Goal: Task Accomplishment & Management: Complete application form

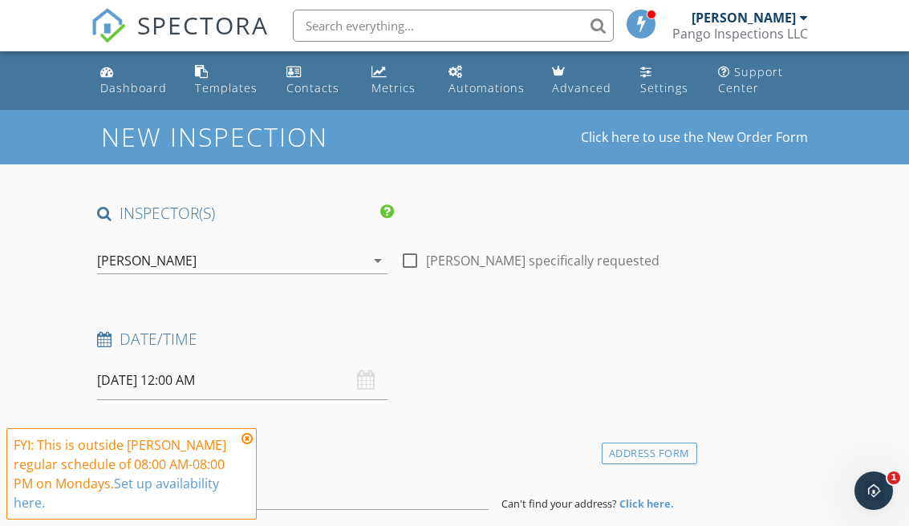
click at [380, 386] on input "[DATE] 12:00 AM" at bounding box center [242, 380] width 290 height 39
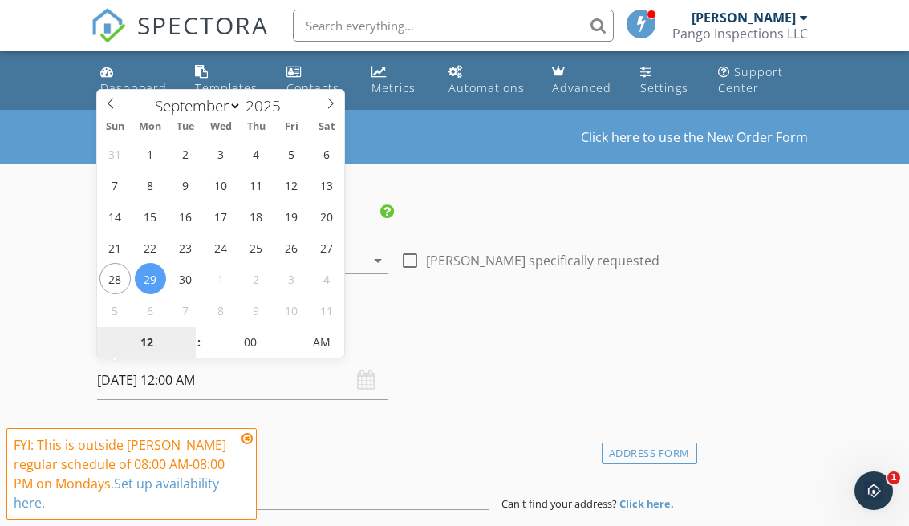
type input "[DATE] 12:00 AM"
select select "9"
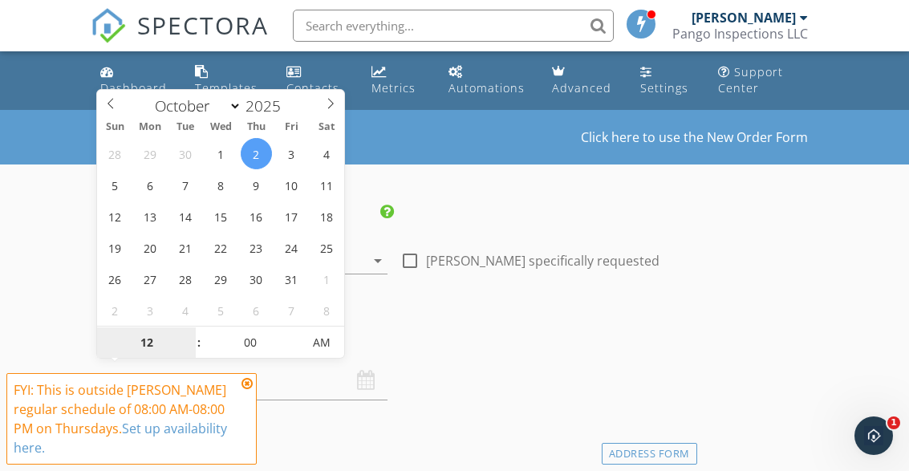
type input "[DATE] 12:00 AM"
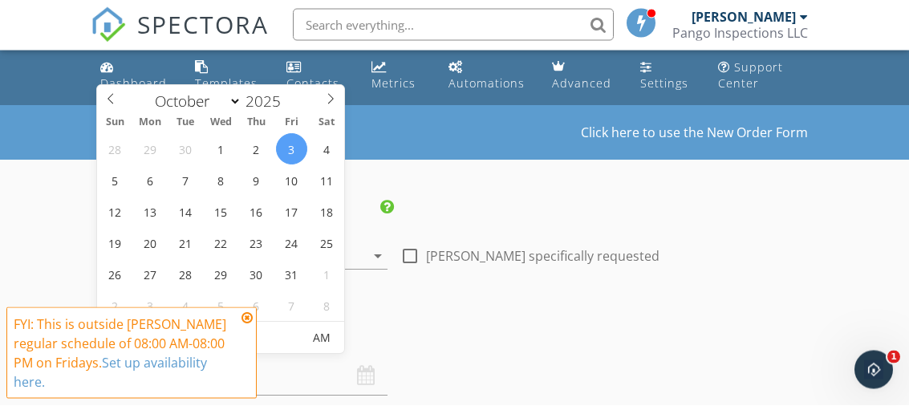
type input "123"
type input "[DATE] 11:00 AM"
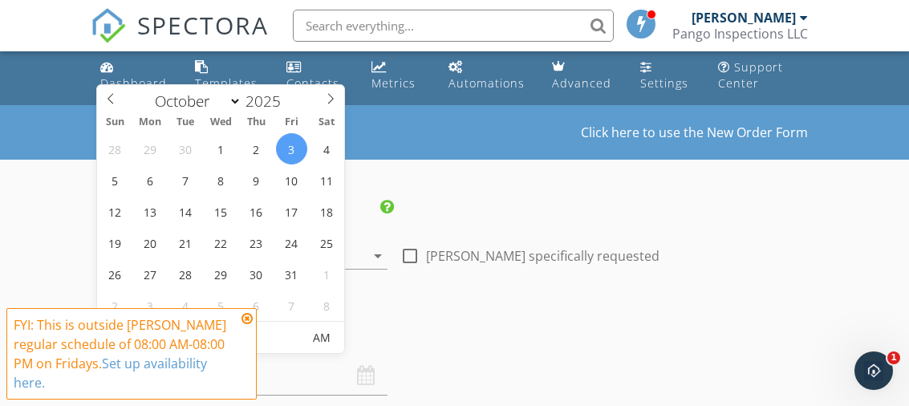
click at [243, 325] on div "FYI: This is outside [PERSON_NAME] regular schedule of 08:00 AM-08:00 PM on Fri…" at bounding box center [132, 353] width 236 height 77
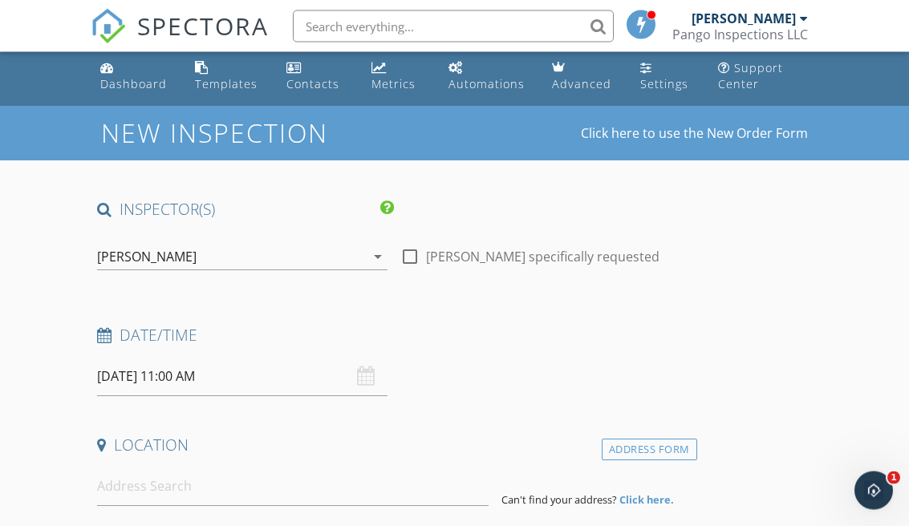
scroll to position [5, 0]
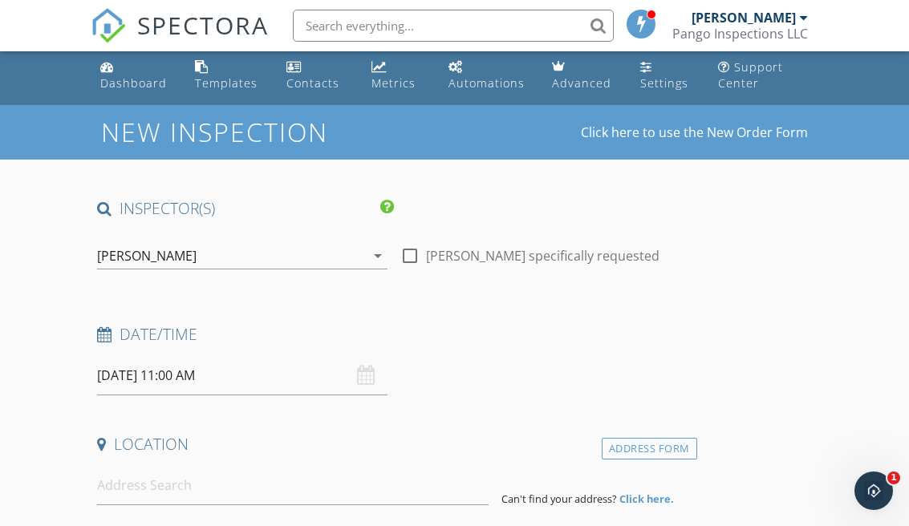
click at [342, 381] on input "[DATE] 11:00 AM" at bounding box center [242, 375] width 290 height 39
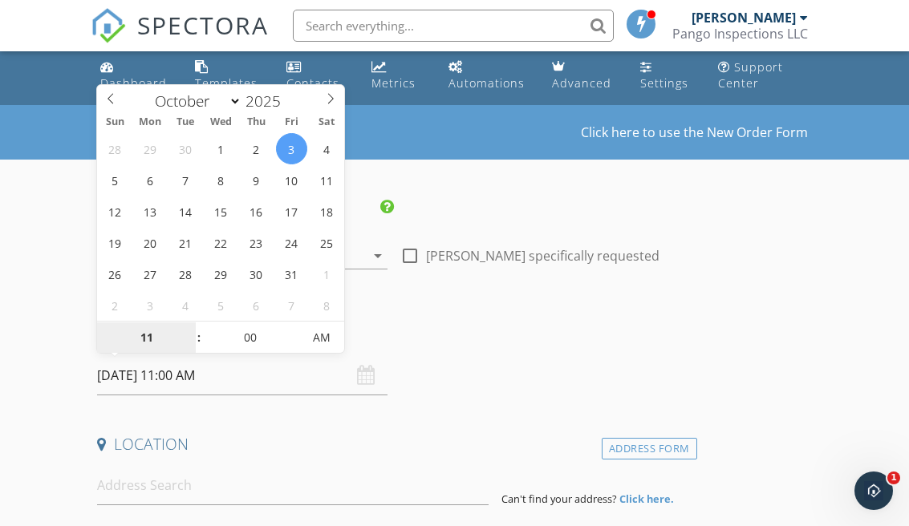
click at [152, 340] on input "11" at bounding box center [146, 338] width 99 height 32
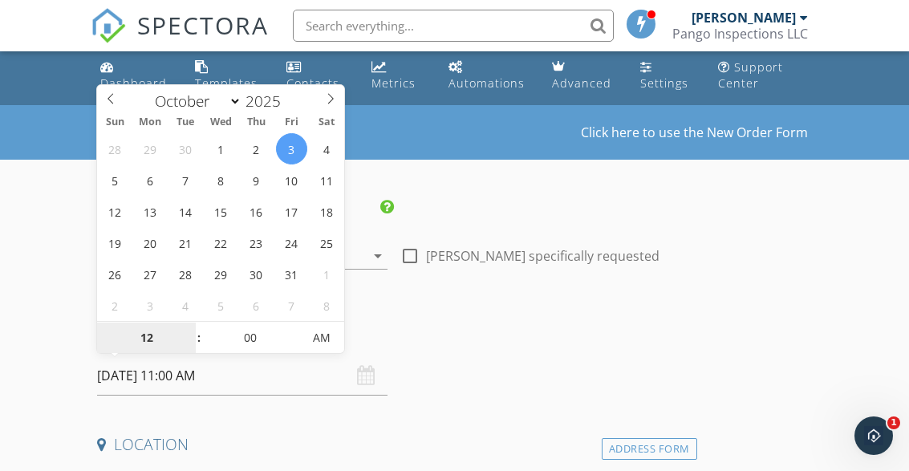
type input "12"
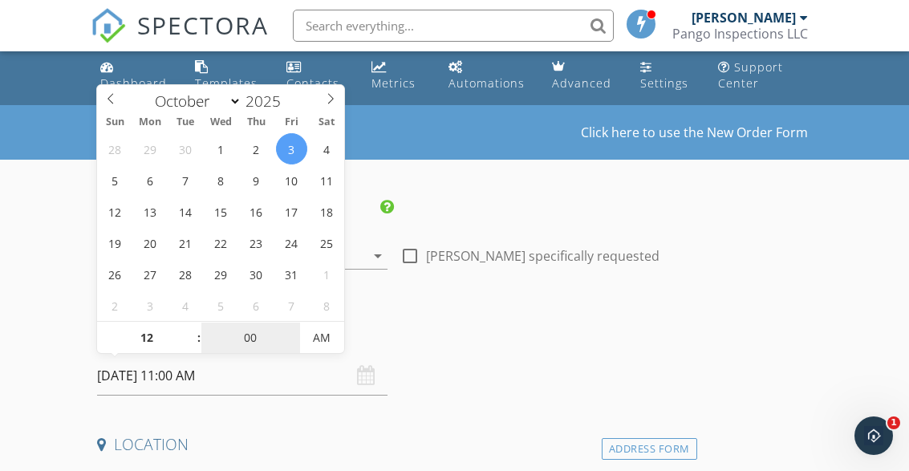
click at [256, 334] on input "00" at bounding box center [250, 338] width 99 height 32
type input "[DATE] 12:00 AM"
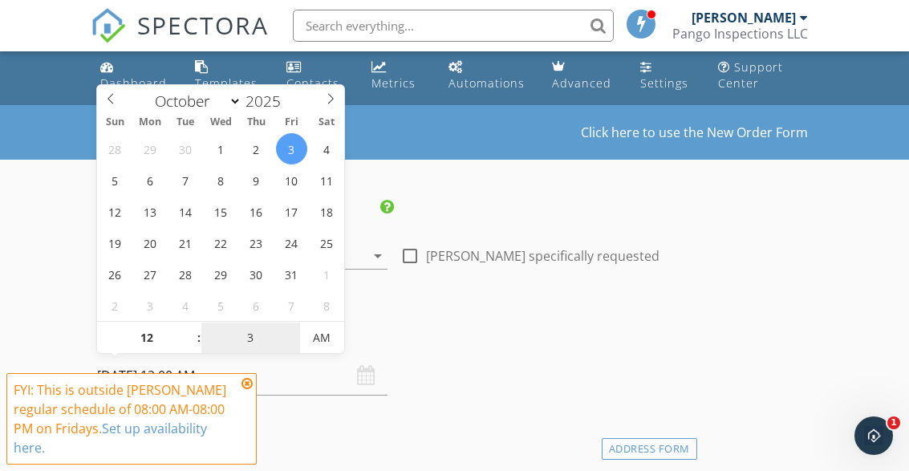
type input "30"
click at [332, 332] on span "AM" at bounding box center [322, 338] width 44 height 32
type input "[DATE] 12:30 PM"
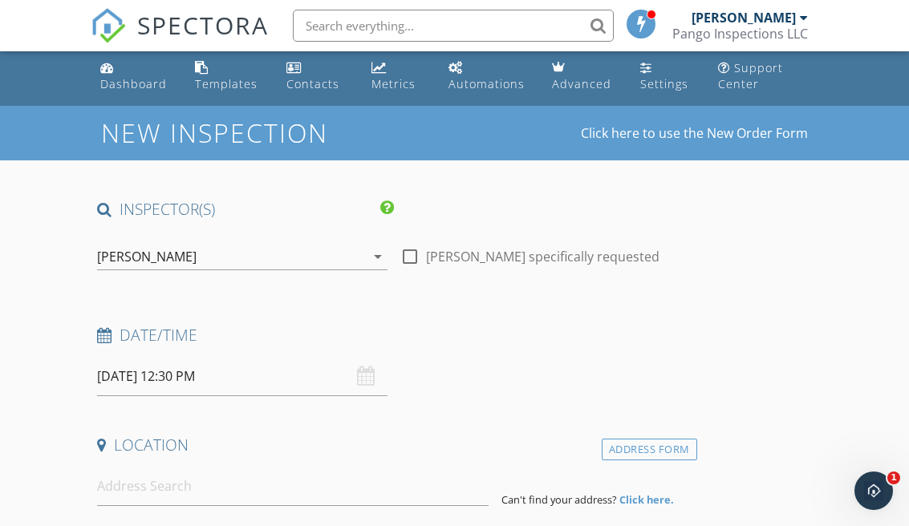
click at [569, 332] on h4 "Date/Time" at bounding box center [393, 335] width 593 height 21
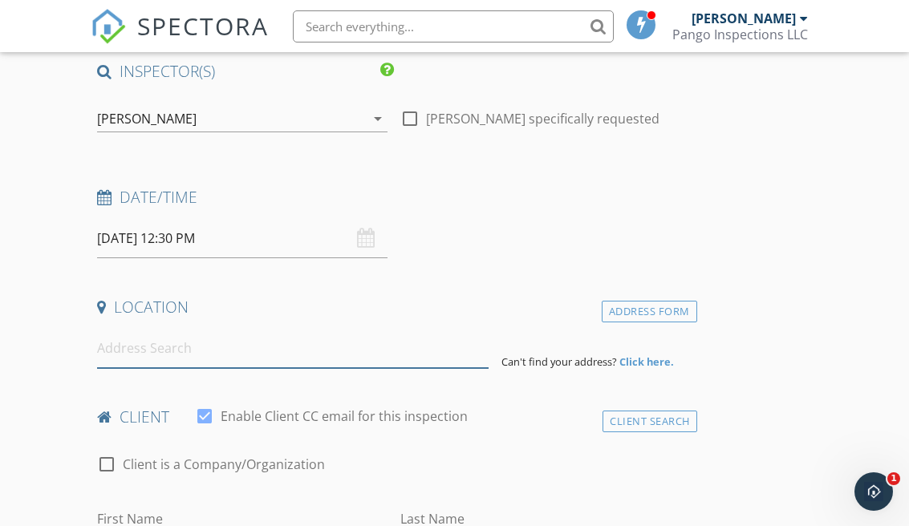
click at [435, 362] on input at bounding box center [292, 347] width 391 height 39
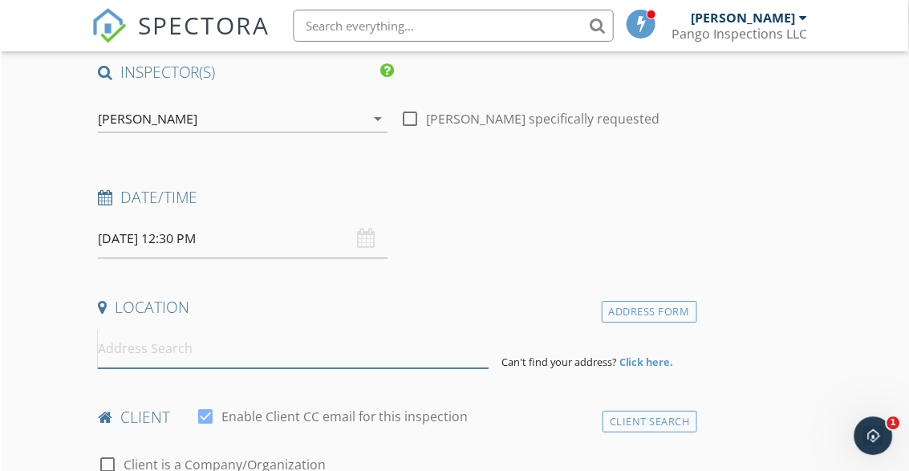
scroll to position [142, 0]
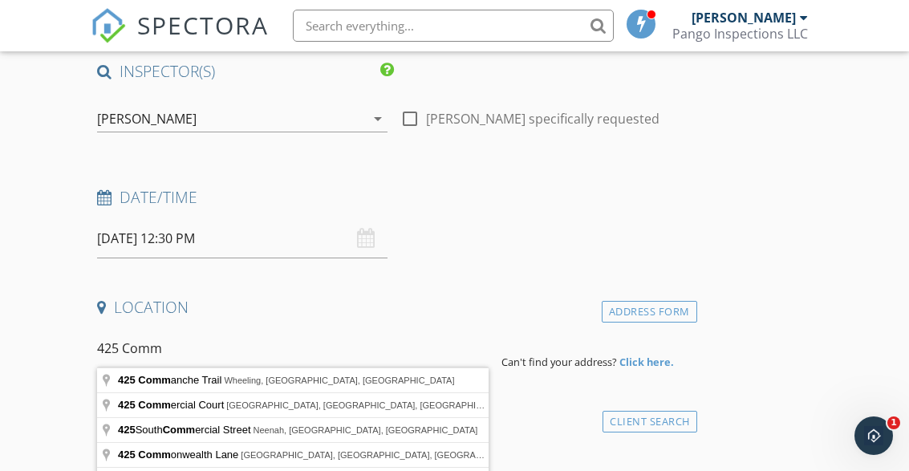
type input "425 Commanche Trail, Wheeling, IL, USA"
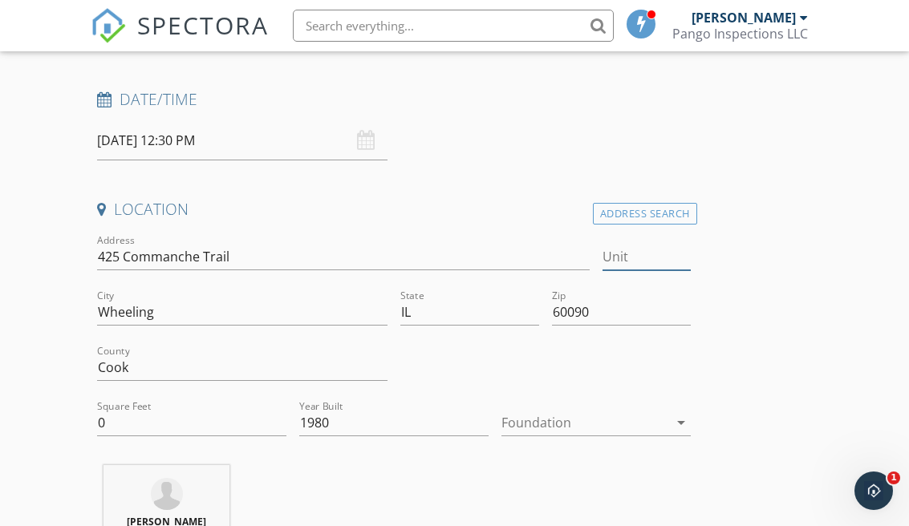
click at [612, 253] on input "Unit" at bounding box center [646, 257] width 88 height 26
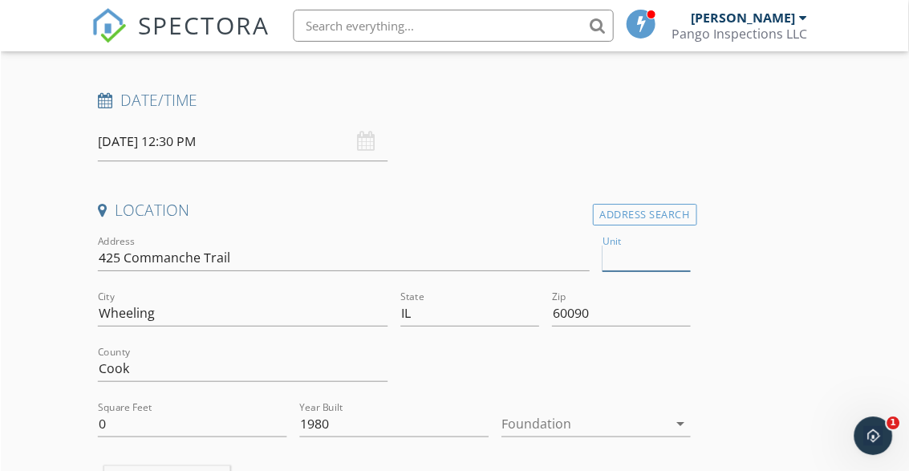
scroll to position [240, 0]
type input "425"
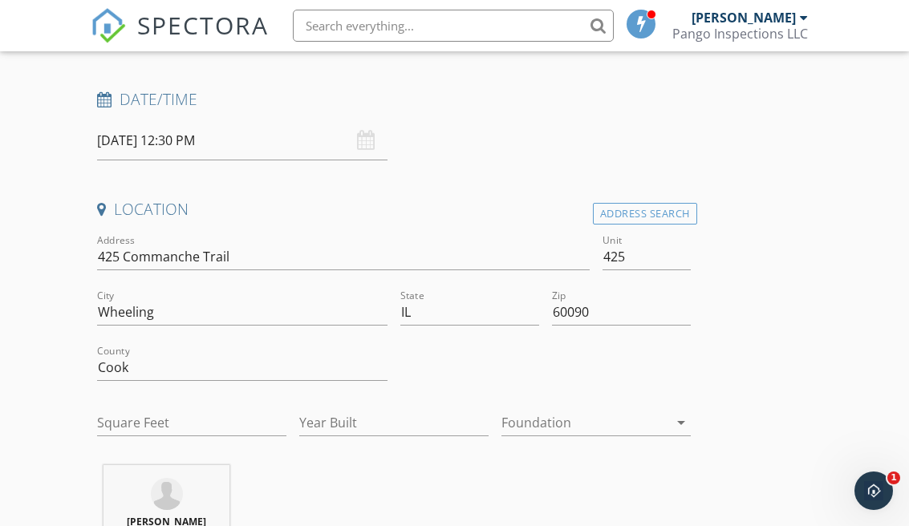
type input "0"
type input "1980"
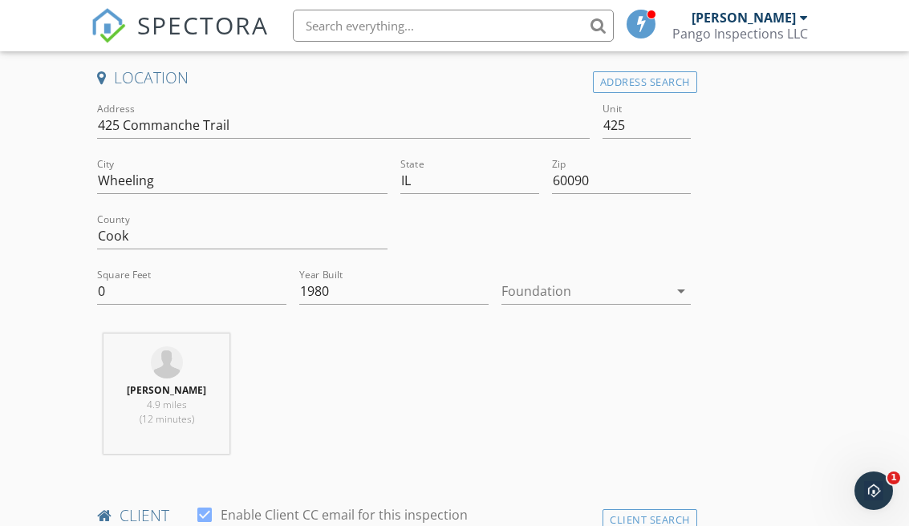
scroll to position [378, 0]
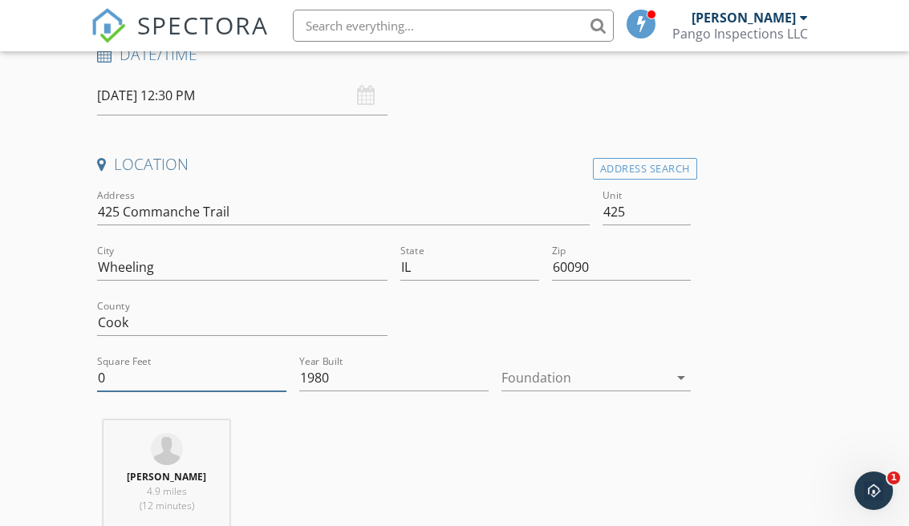
click at [128, 384] on input "0" at bounding box center [191, 378] width 189 height 26
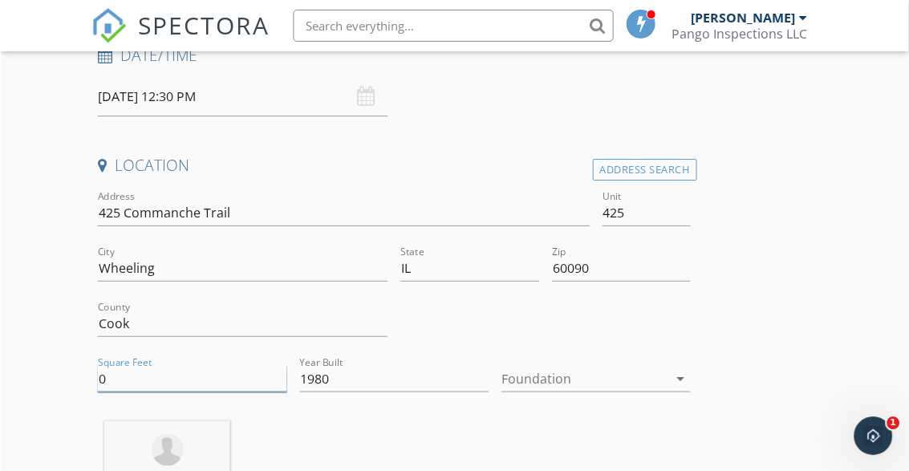
scroll to position [285, 0]
type input "1629"
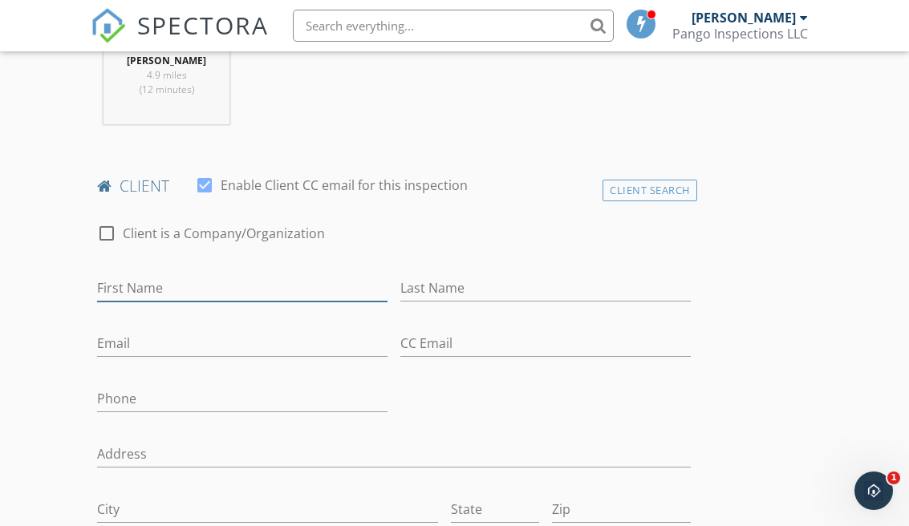
click at [286, 283] on input "First Name" at bounding box center [242, 288] width 290 height 26
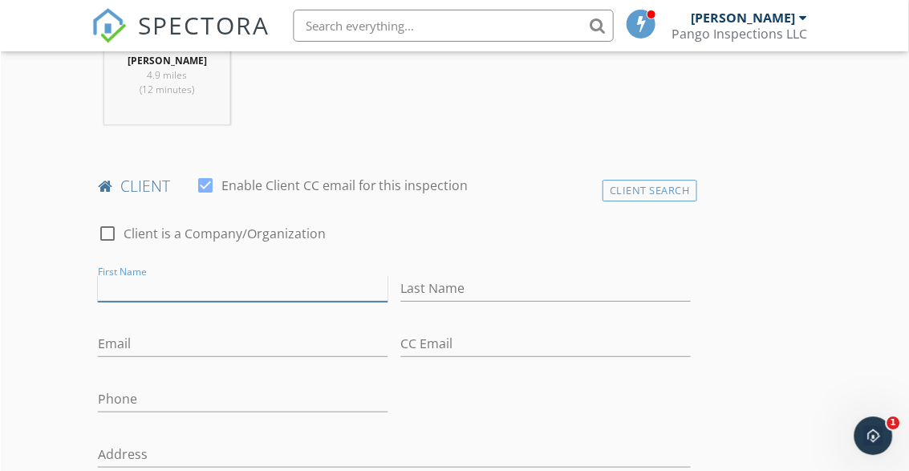
scroll to position [701, 0]
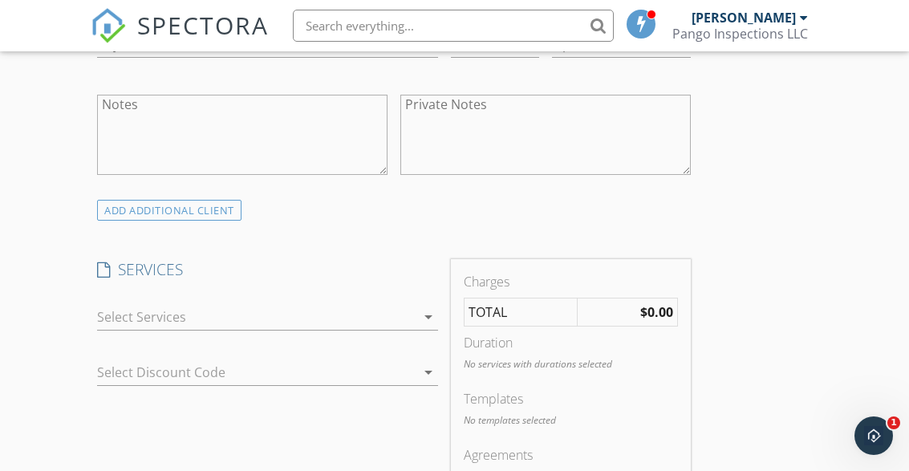
type input "[PERSON_NAME]"
click at [363, 305] on div at bounding box center [256, 317] width 318 height 26
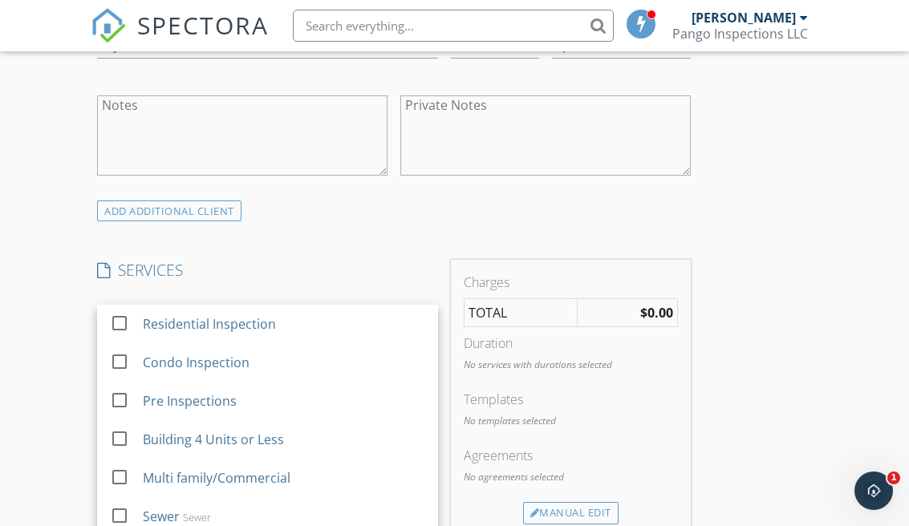
scroll to position [1166, 0]
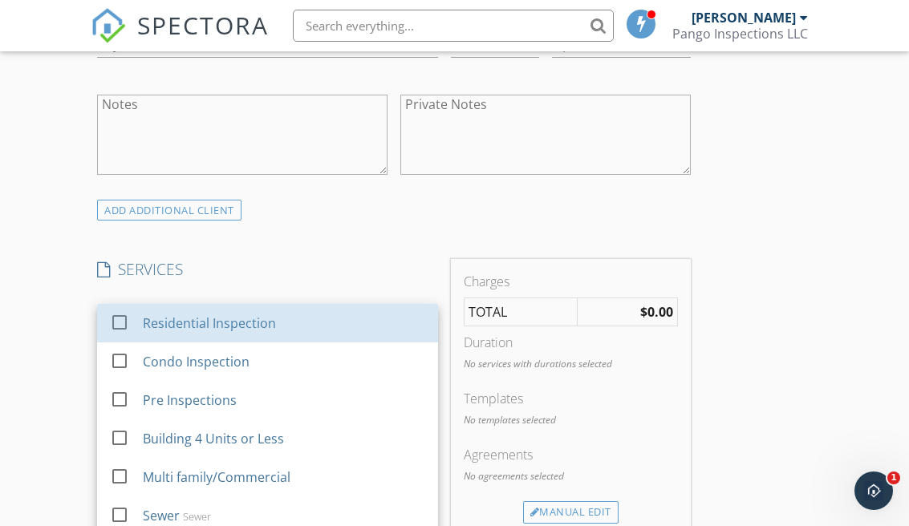
click at [295, 325] on div "Residential Inspection" at bounding box center [284, 323] width 282 height 32
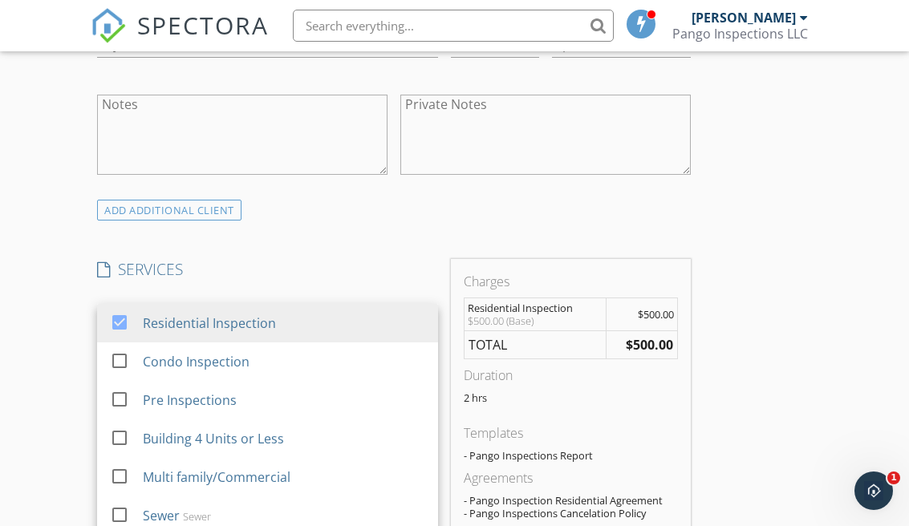
click at [220, 362] on div "Condo Inspection" at bounding box center [196, 361] width 107 height 19
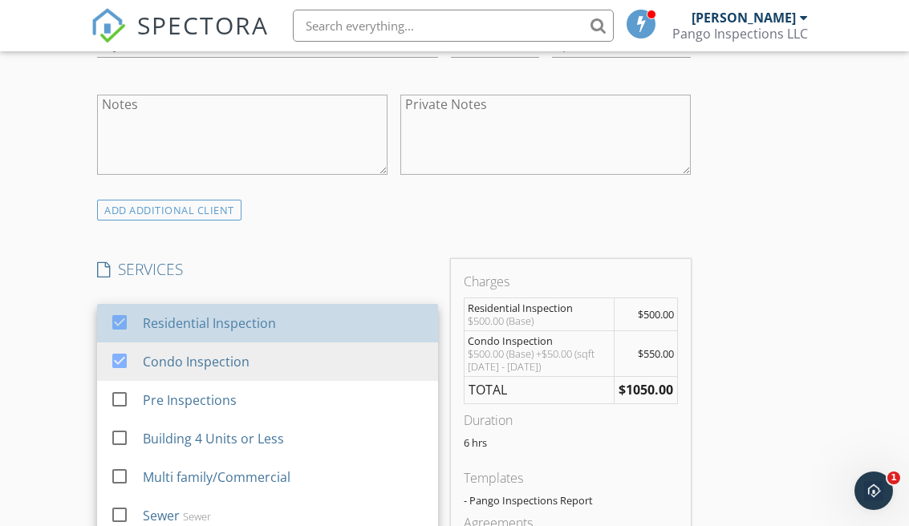
click at [109, 325] on div at bounding box center [119, 322] width 27 height 27
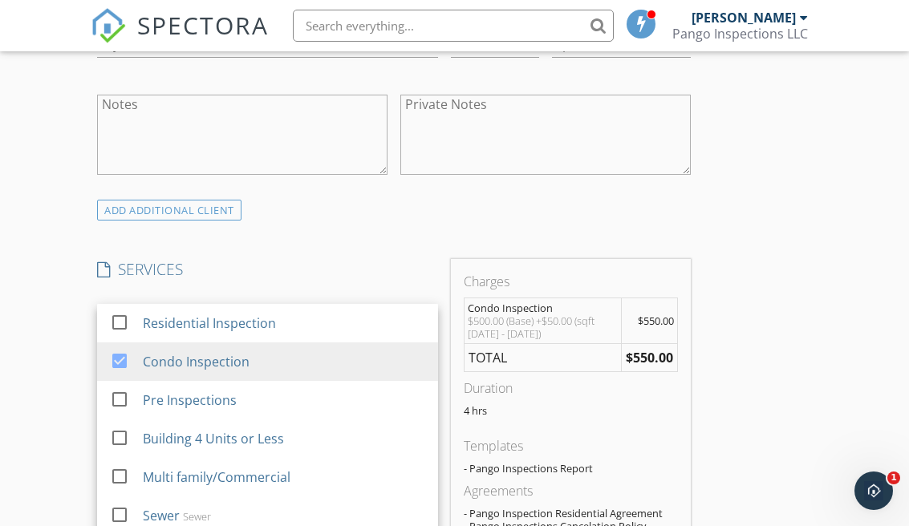
click at [817, 229] on div "INSPECTOR(S) check_box Louis Panagopoulos PRIMARY Louis Panagopoulos arrow_drop…" at bounding box center [454, 453] width 727 height 2833
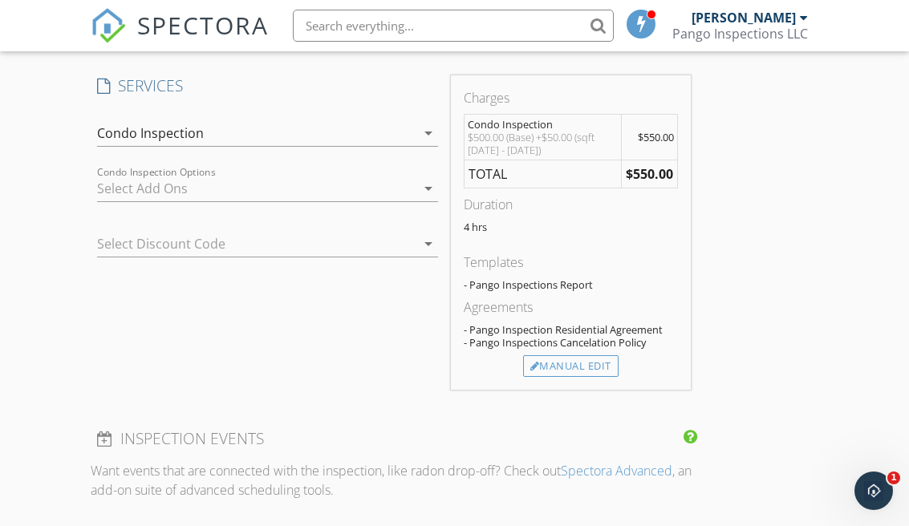
scroll to position [1363, 0]
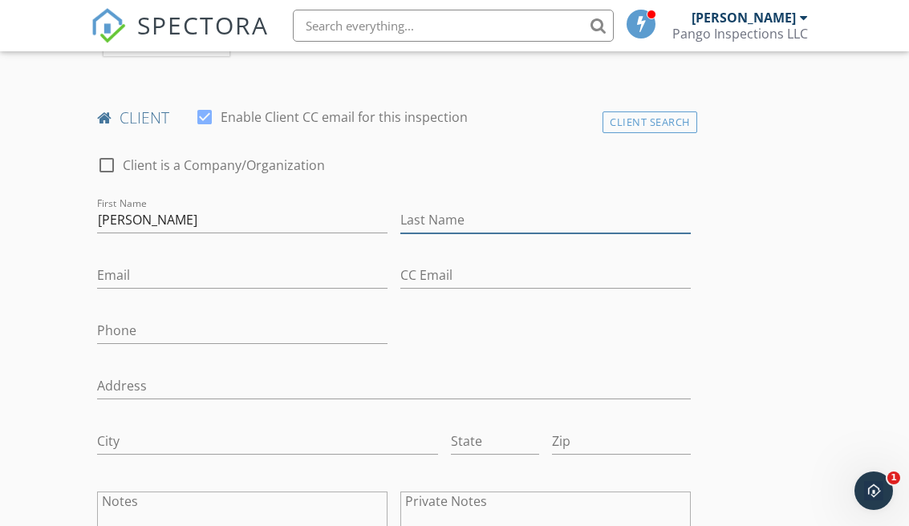
click at [589, 218] on input "Last Name" at bounding box center [545, 220] width 290 height 26
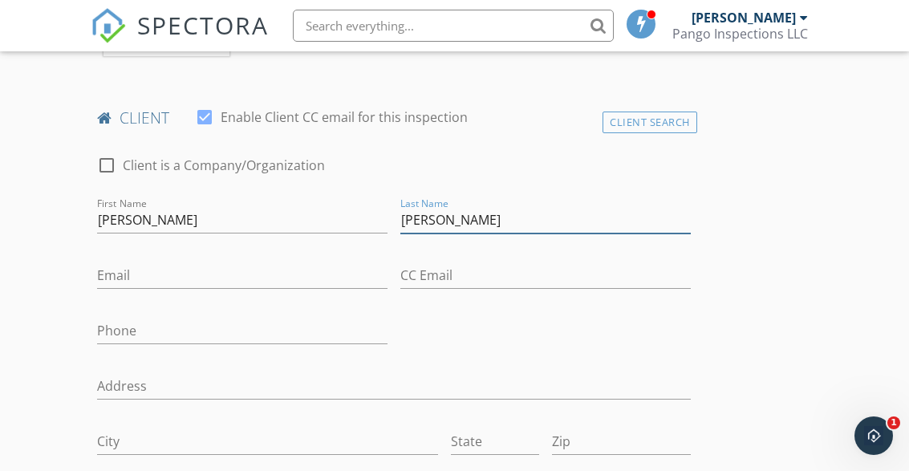
scroll to position [779, 0]
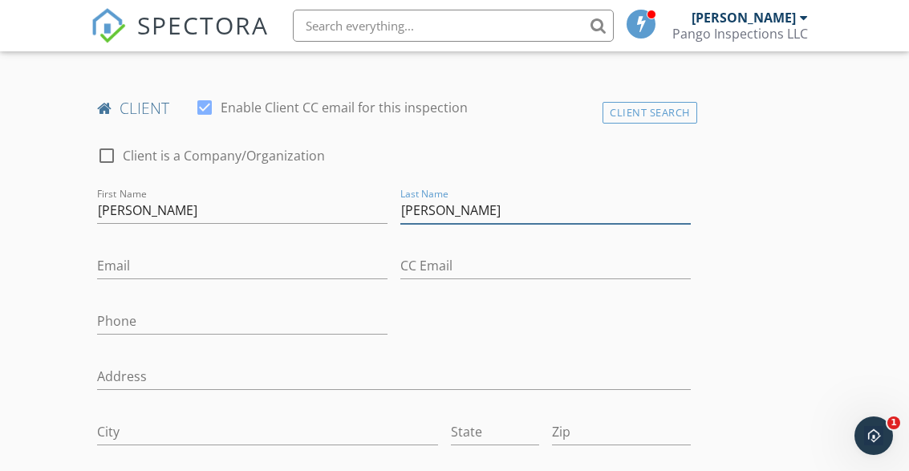
type input "[PERSON_NAME]"
click at [342, 267] on input "Email" at bounding box center [242, 266] width 290 height 26
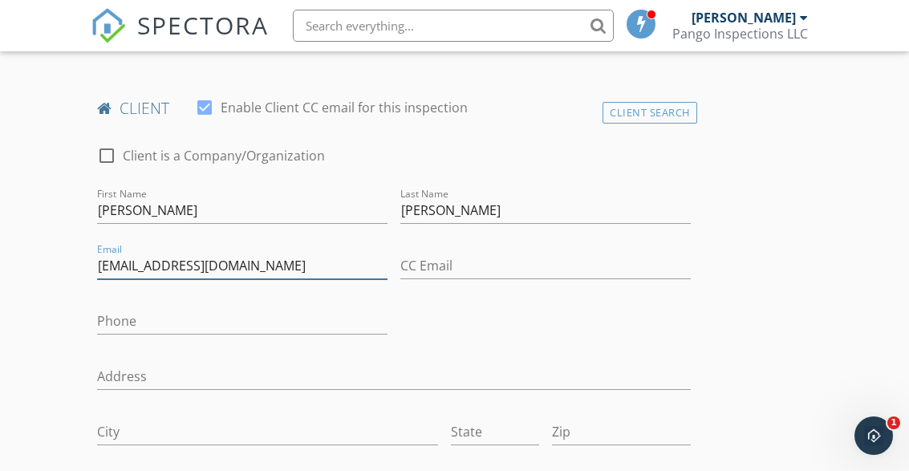
type input "[EMAIL_ADDRESS][DOMAIN_NAME]"
click at [297, 312] on input "Phone" at bounding box center [242, 321] width 290 height 26
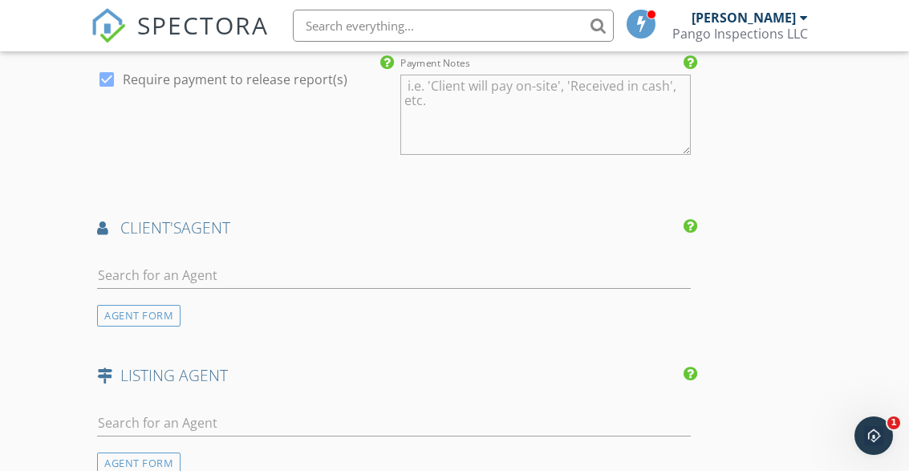
scroll to position [1894, 0]
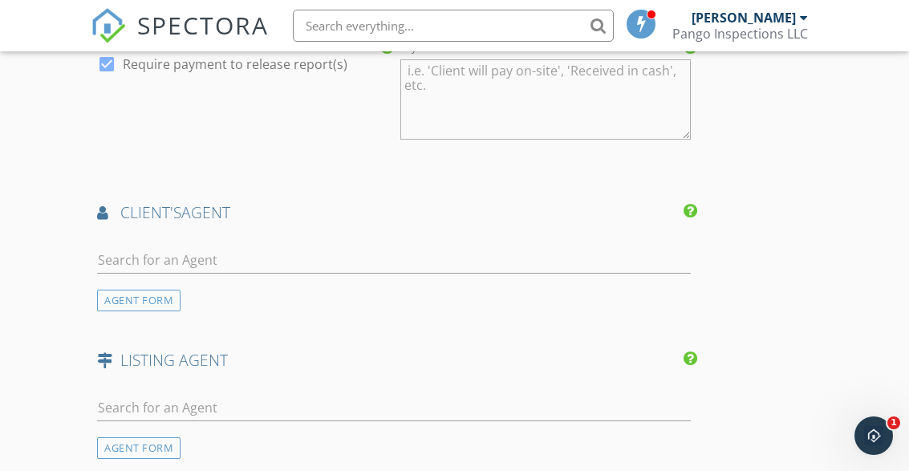
type input "[PHONE_NUMBER]"
click at [431, 258] on input "text" at bounding box center [393, 260] width 593 height 26
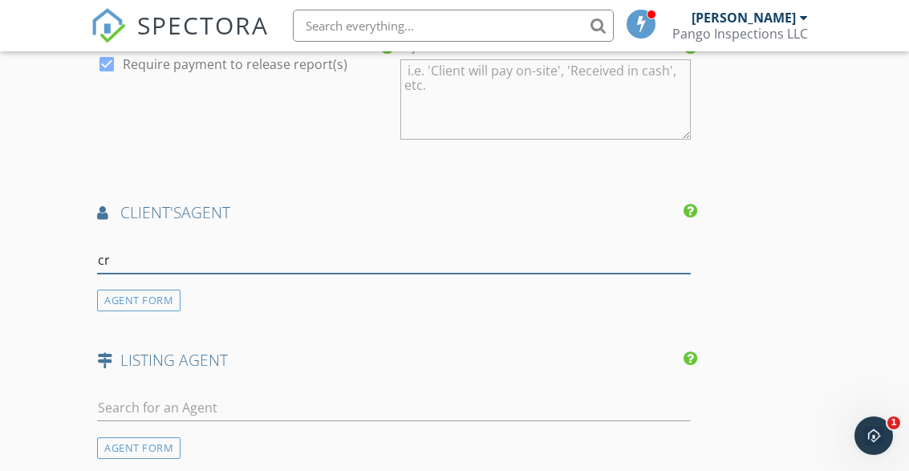
type input "cri"
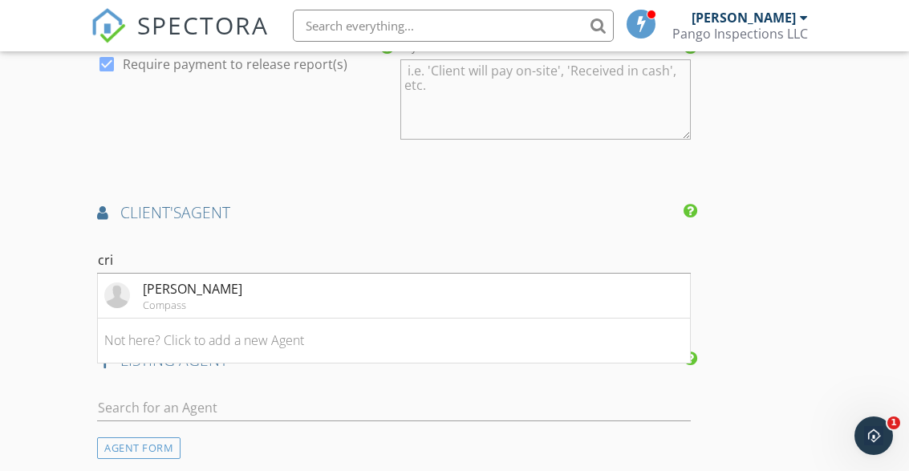
click at [221, 300] on div "Compass" at bounding box center [192, 304] width 99 height 13
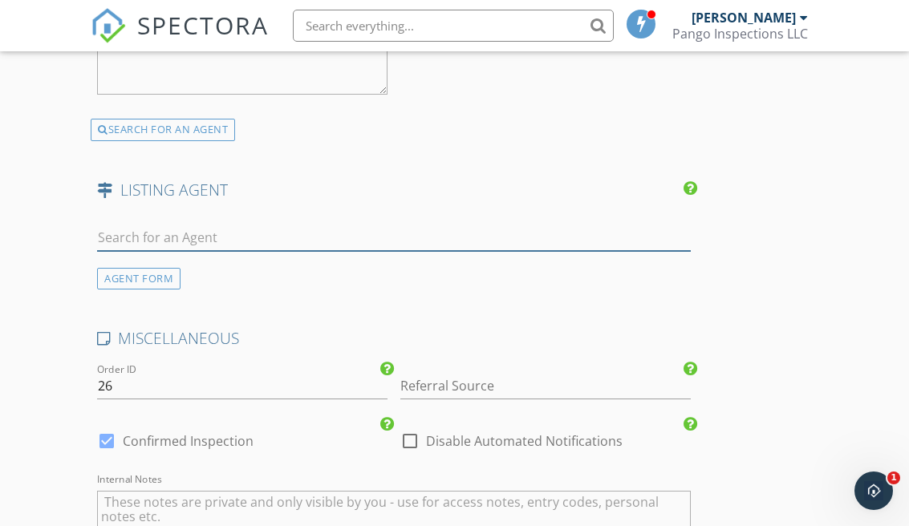
click at [249, 243] on input "text" at bounding box center [393, 238] width 593 height 26
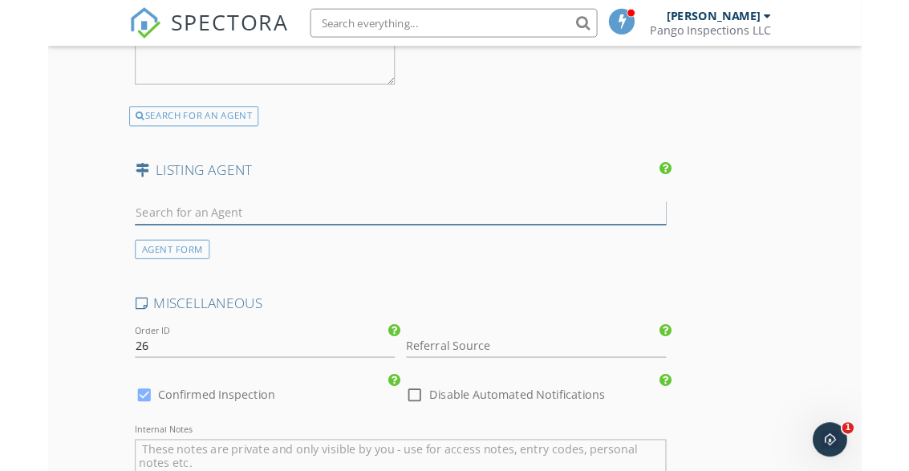
scroll to position [2540, 0]
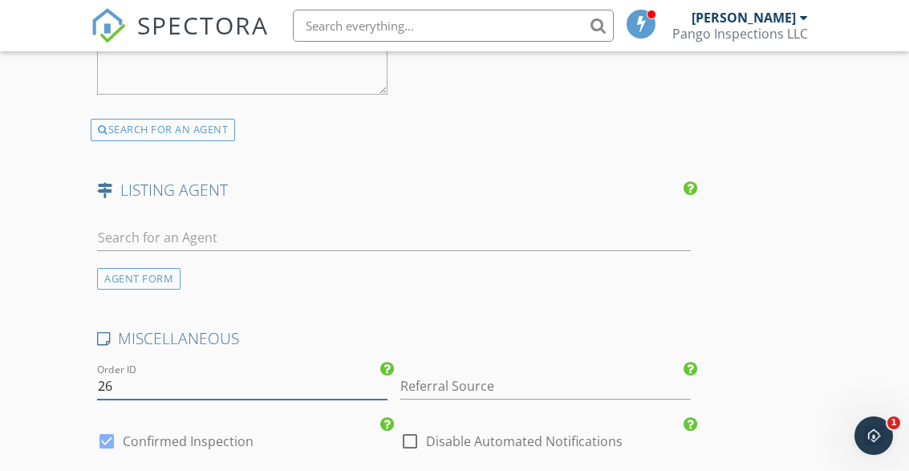
click at [184, 391] on input "26" at bounding box center [242, 386] width 290 height 26
type input "25-0033"
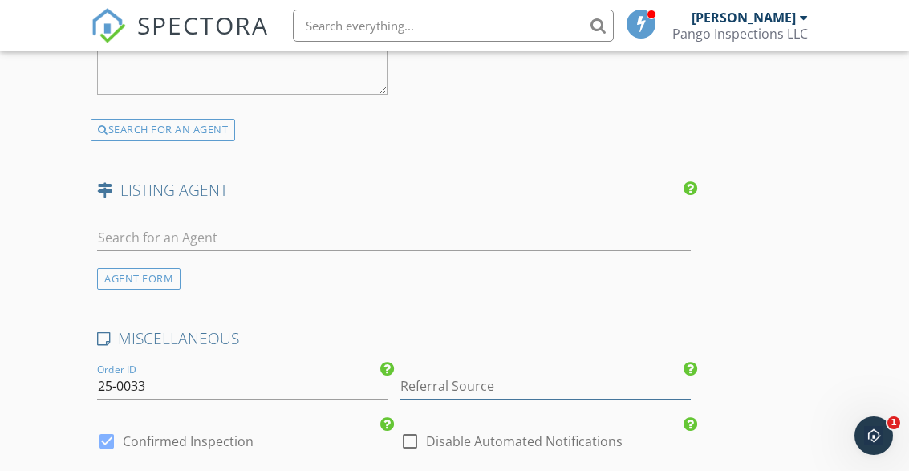
click at [515, 373] on input "Referral Source" at bounding box center [545, 386] width 290 height 26
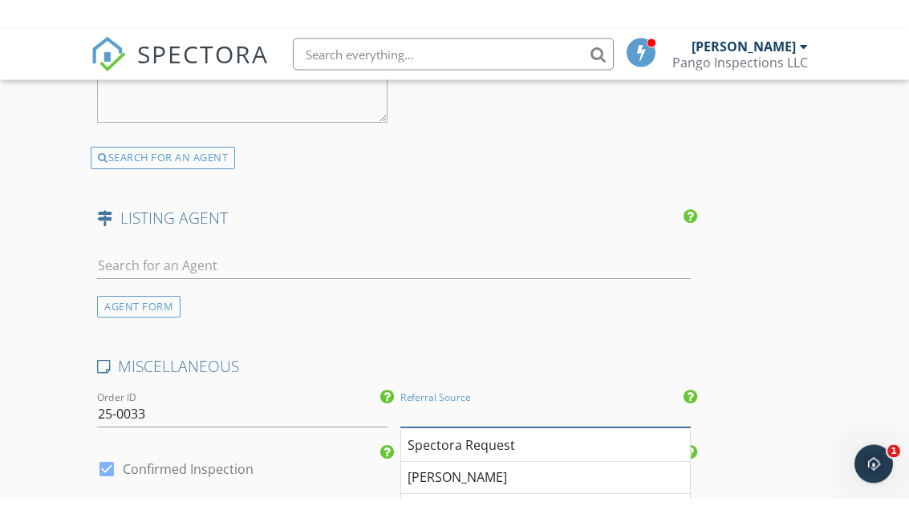
scroll to position [2539, 0]
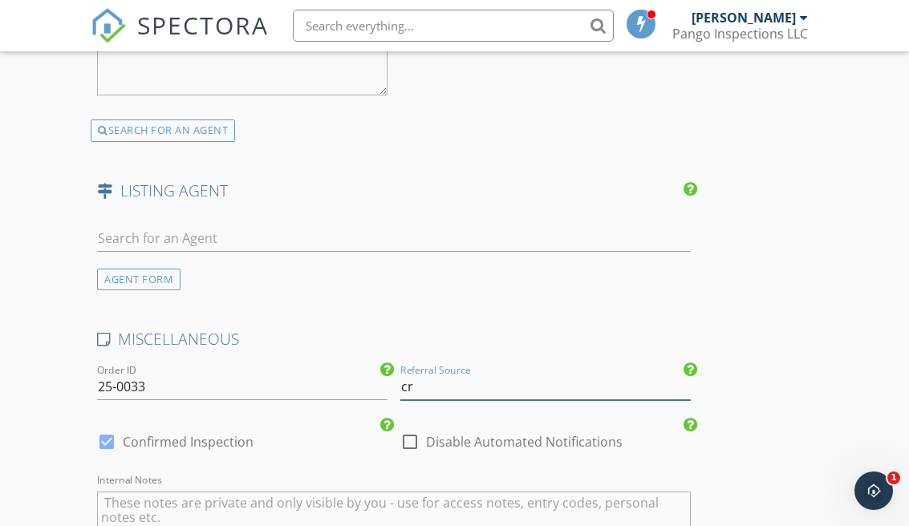
type input "c"
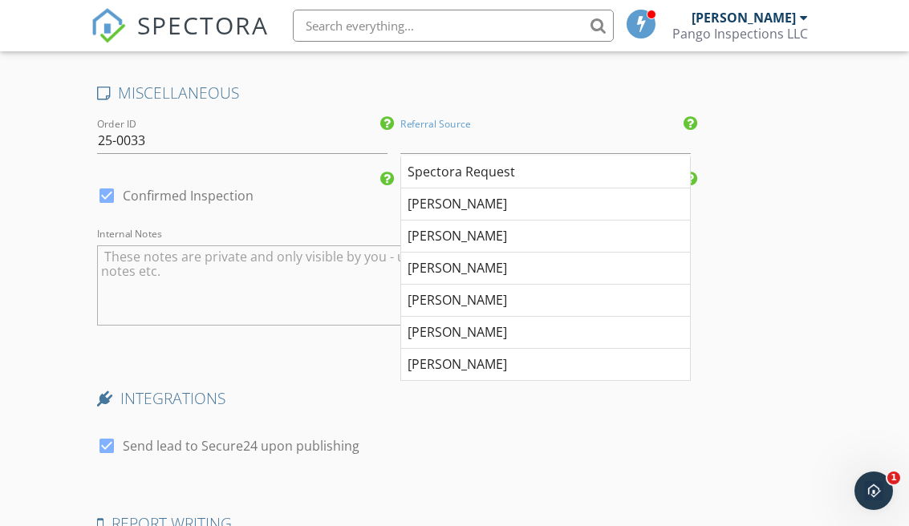
click at [577, 230] on div "[PERSON_NAME]" at bounding box center [545, 237] width 289 height 32
type input "[PERSON_NAME]"
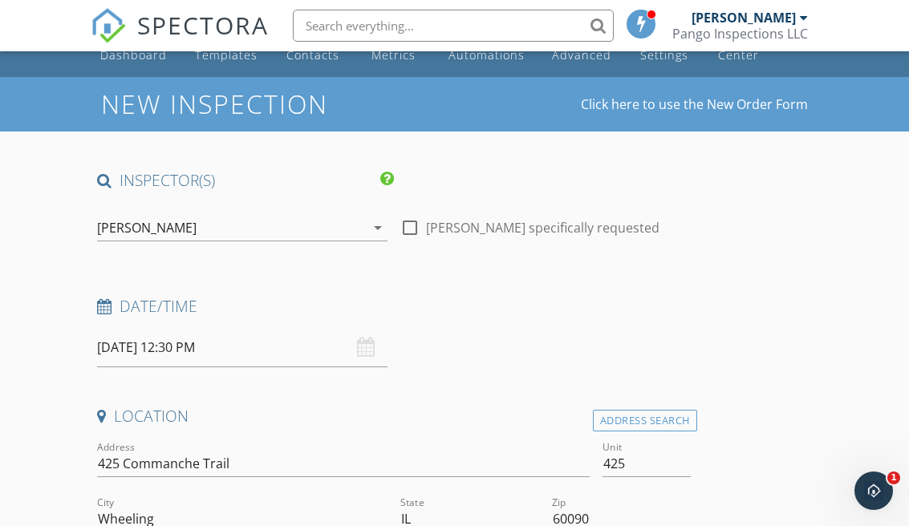
scroll to position [98, 0]
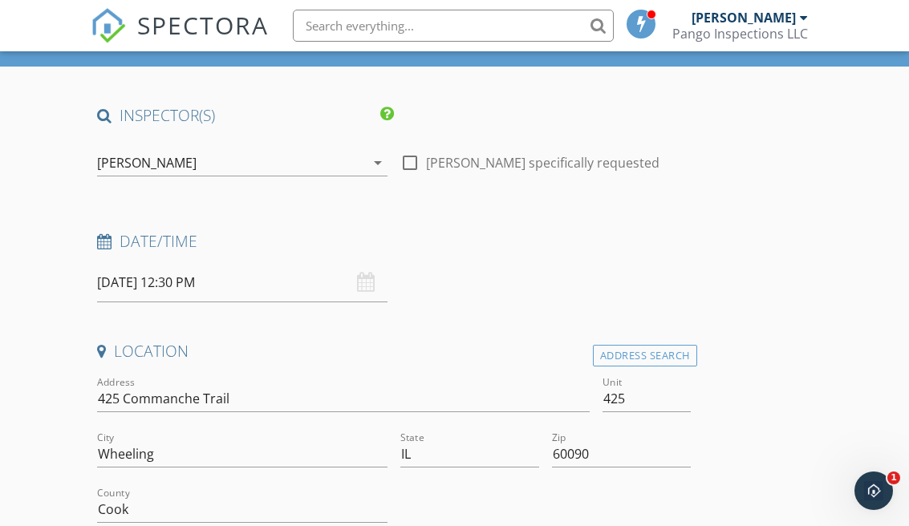
click at [369, 282] on div "10/03/2025 12:30 PM" at bounding box center [242, 282] width 290 height 39
click at [277, 284] on input "10/03/2025 12:30 PM" at bounding box center [242, 282] width 290 height 39
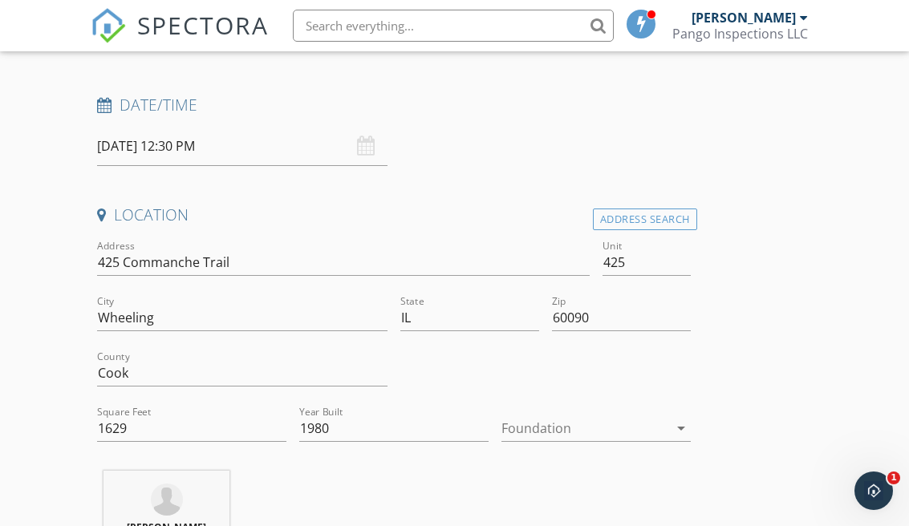
scroll to position [231, 0]
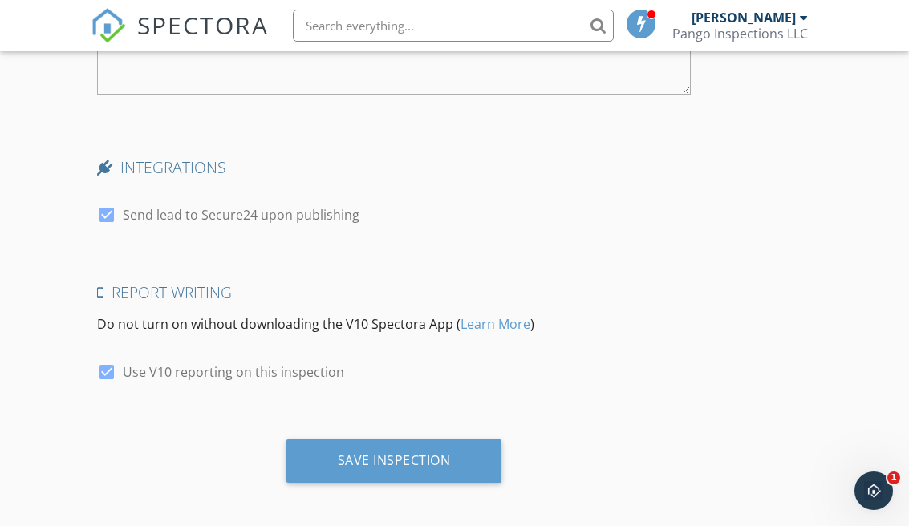
scroll to position [3016, 0]
click at [452, 464] on div "Save Inspection" at bounding box center [394, 461] width 216 height 43
